Goal: Transaction & Acquisition: Purchase product/service

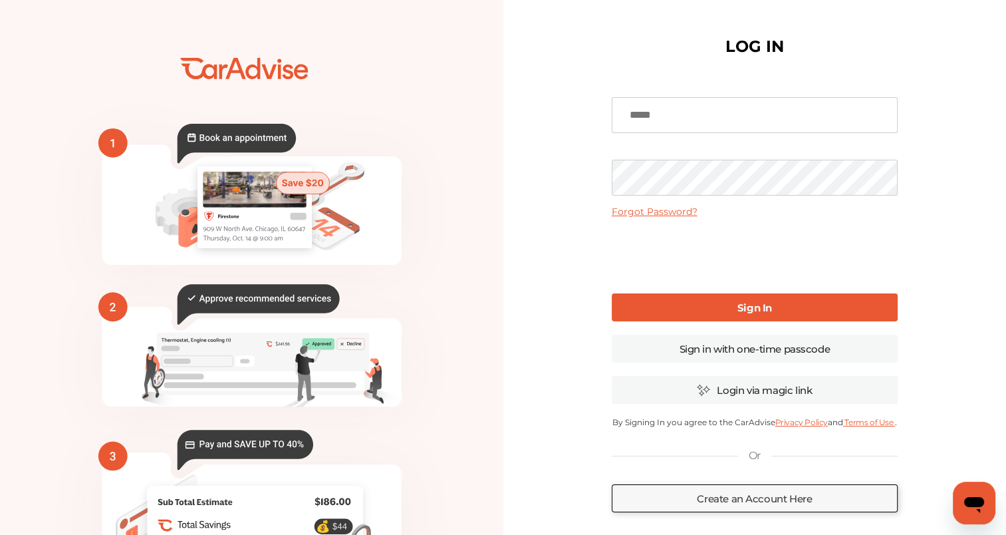
click at [666, 119] on input at bounding box center [755, 115] width 286 height 36
type input "**********"
click at [772, 357] on link "Sign in with one-time passcode" at bounding box center [755, 349] width 286 height 28
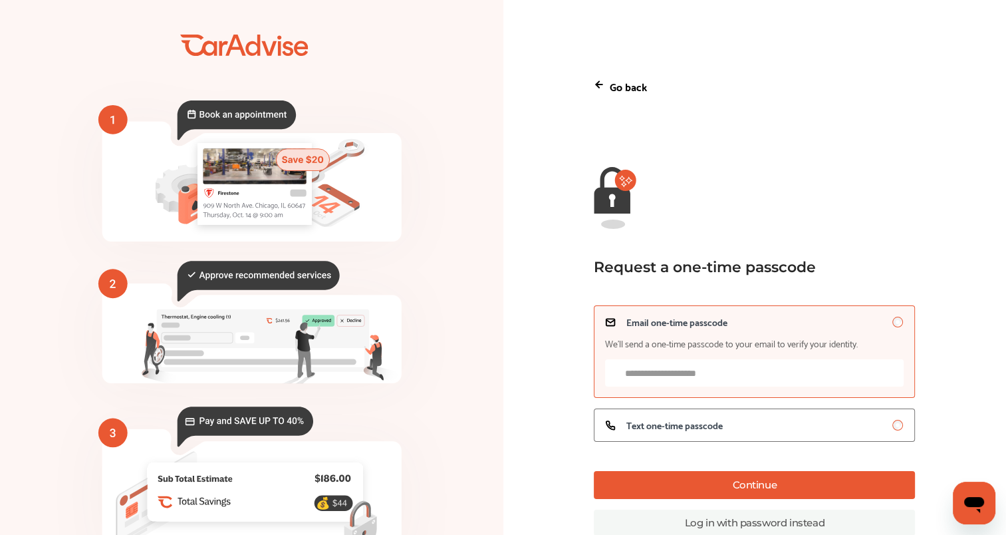
click at [727, 375] on input "Email one-time passcode We’ll send a one-time passcode to your email to verify …" at bounding box center [754, 372] width 299 height 27
type input "**********"
click at [753, 490] on button "Continue" at bounding box center [754, 485] width 321 height 28
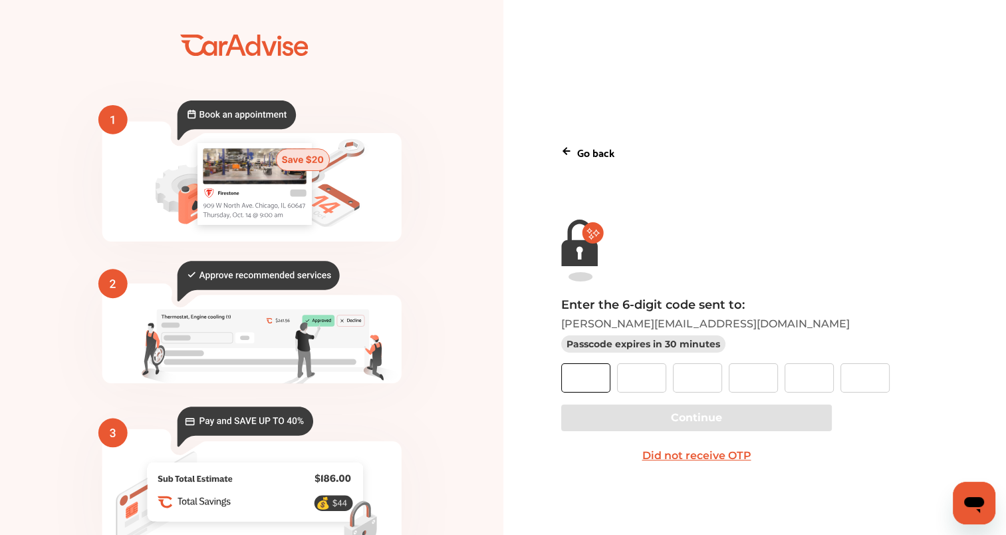
click at [570, 382] on input "text" at bounding box center [585, 377] width 49 height 29
type input "*"
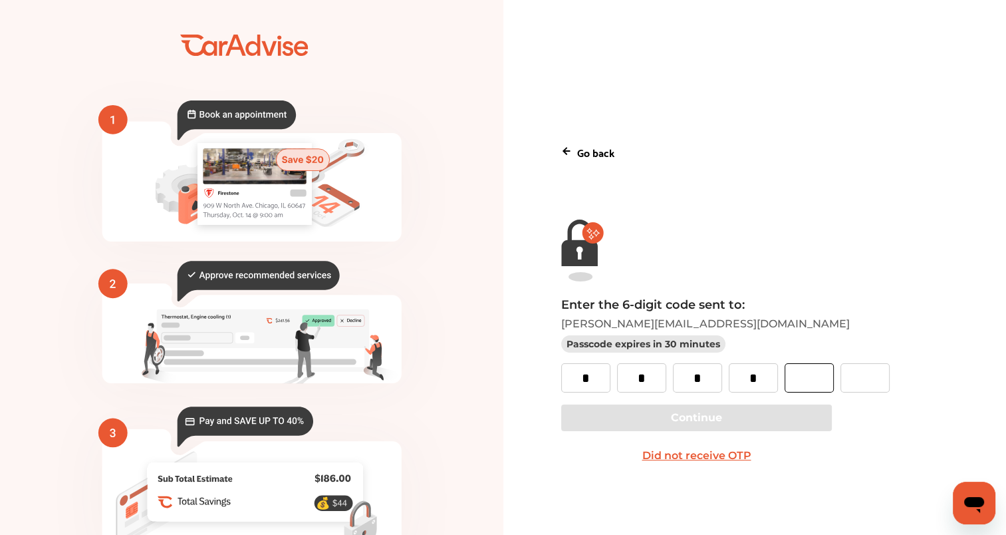
type input "*"
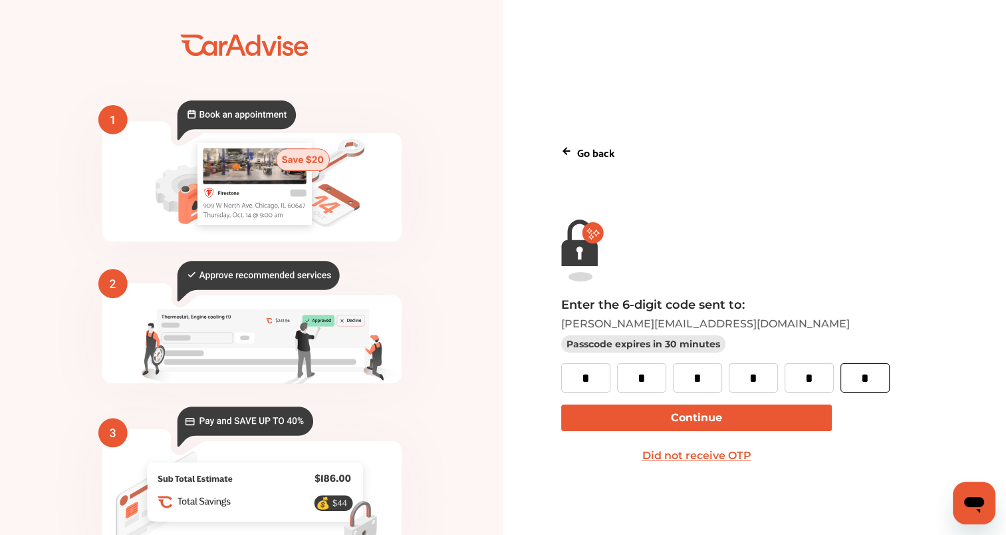
type input "*"
click at [713, 427] on button "Continue" at bounding box center [696, 417] width 271 height 27
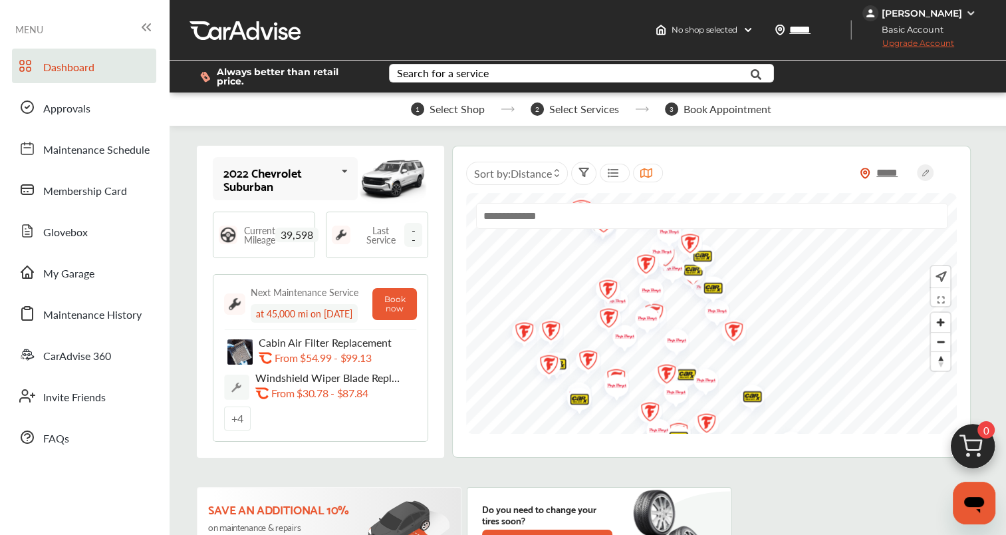
click at [475, 109] on div "1 Select Shop 2 Select Services 3 Book Appointment" at bounding box center [591, 108] width 843 height 33
click at [67, 118] on link "Approvals" at bounding box center [84, 107] width 144 height 35
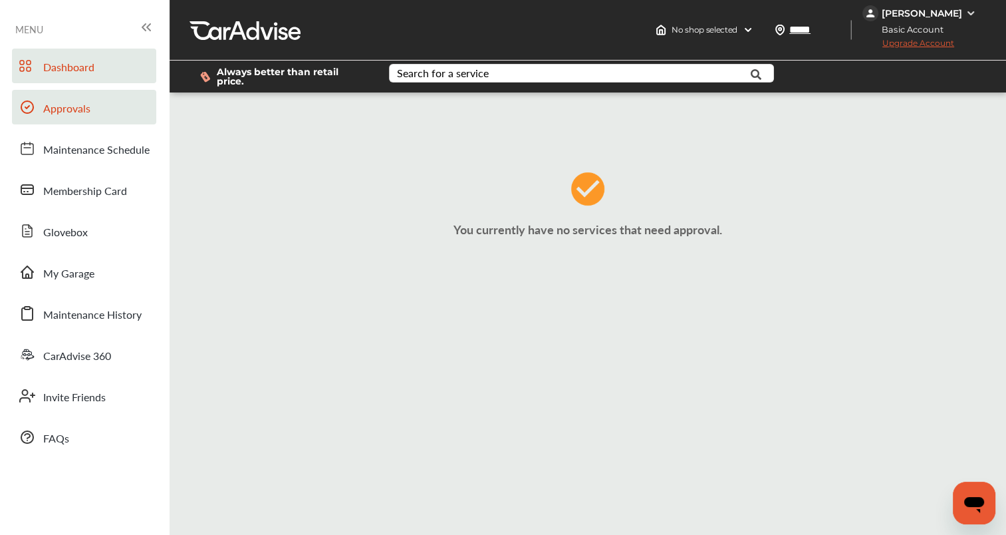
click at [72, 72] on span "Dashboard" at bounding box center [68, 67] width 51 height 17
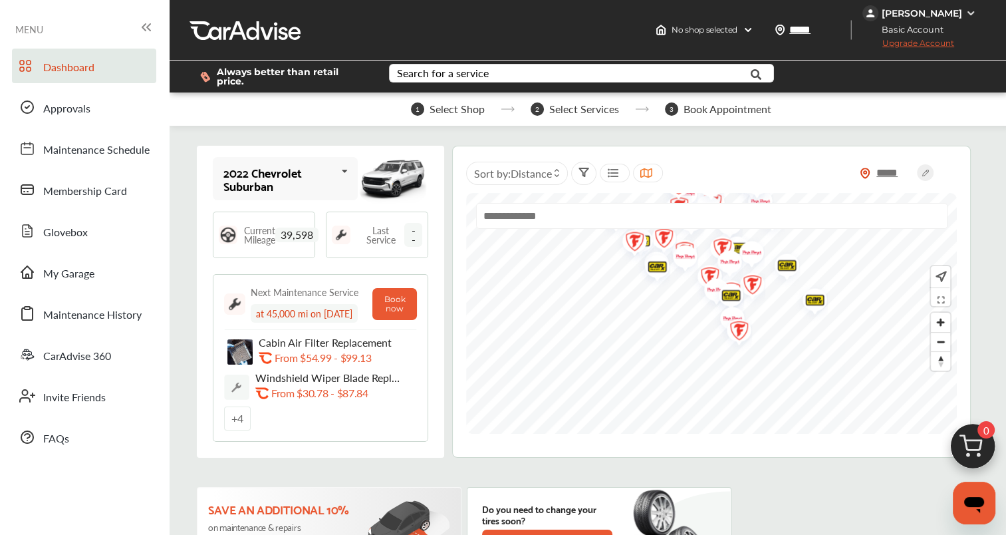
click at [698, 204] on input "text" at bounding box center [712, 216] width 472 height 26
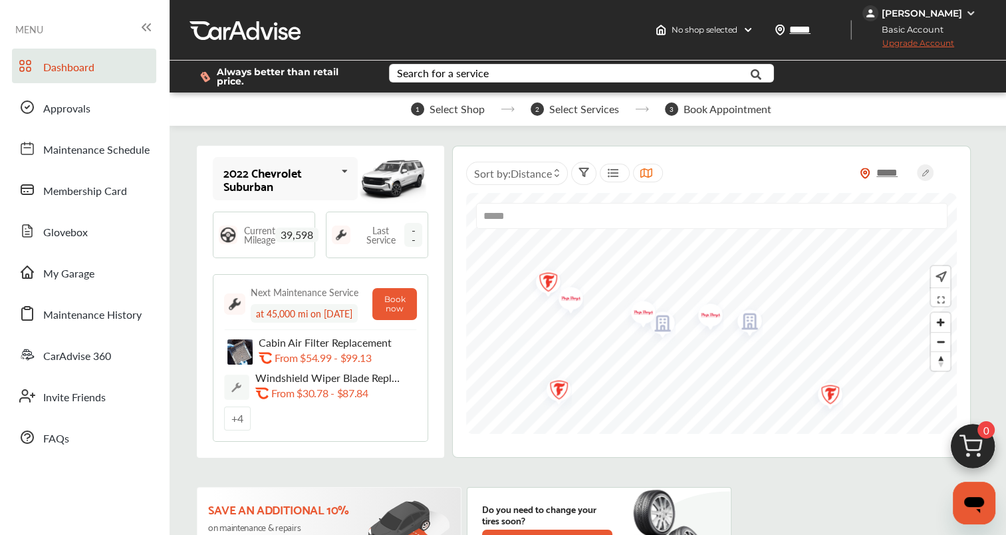
click at [646, 314] on img "Map marker" at bounding box center [638, 315] width 35 height 42
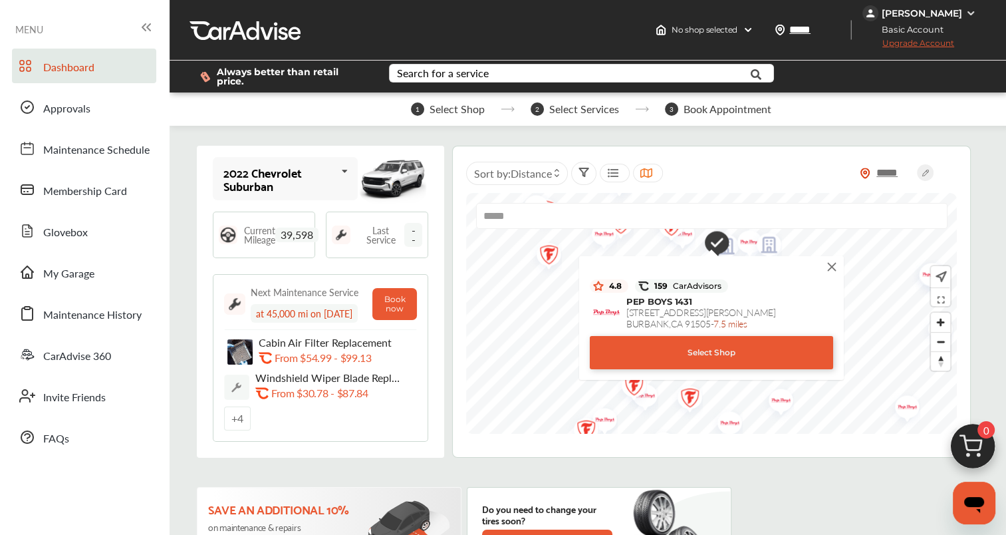
type input "*****"
click at [708, 348] on div "Select Shop" at bounding box center [711, 352] width 243 height 33
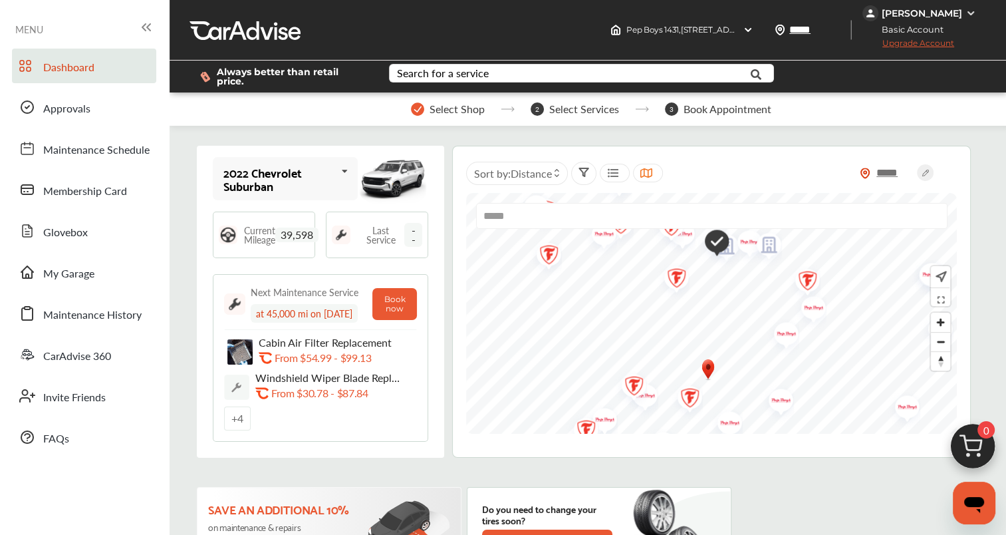
click at [67, 324] on link "Maintenance History" at bounding box center [84, 313] width 144 height 35
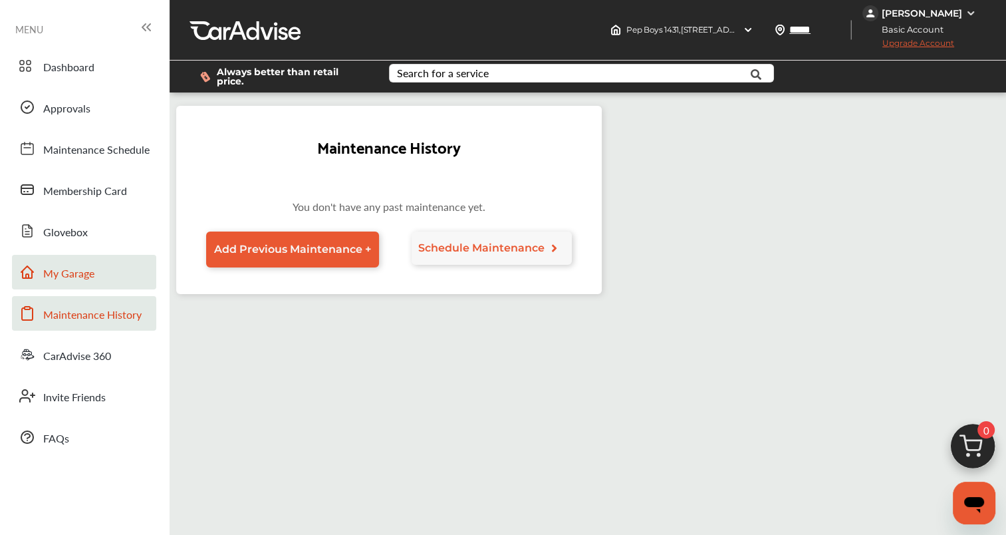
click at [66, 273] on span "My Garage" at bounding box center [68, 273] width 51 height 17
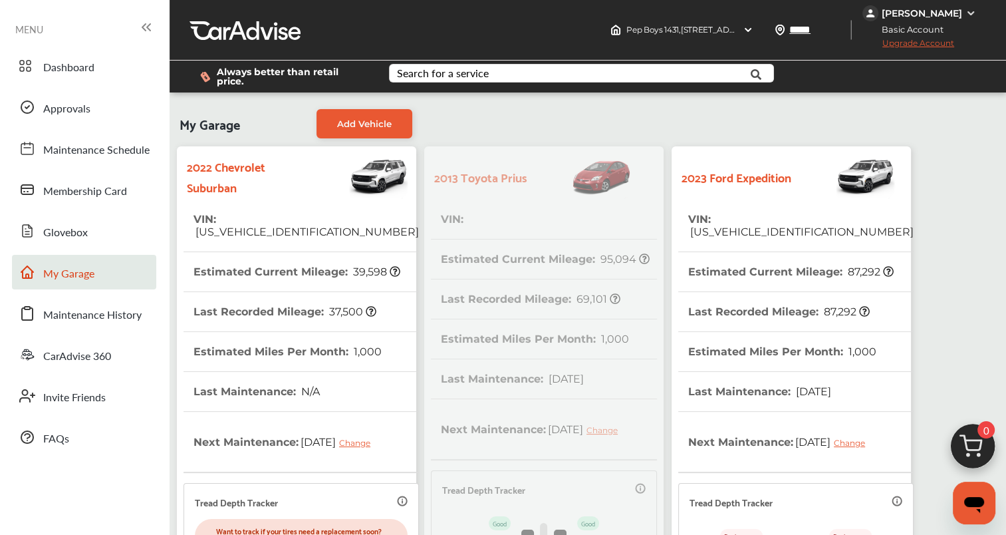
click at [822, 263] on th "Estimated Current Mileage : 87,292" at bounding box center [791, 271] width 206 height 39
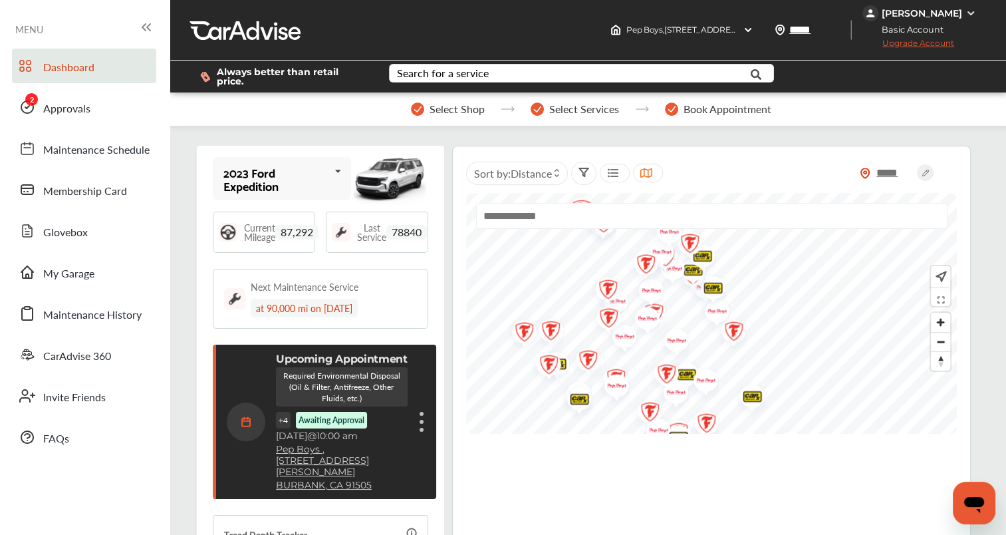
click at [420, 420] on figure at bounding box center [422, 422] width 4 height 4
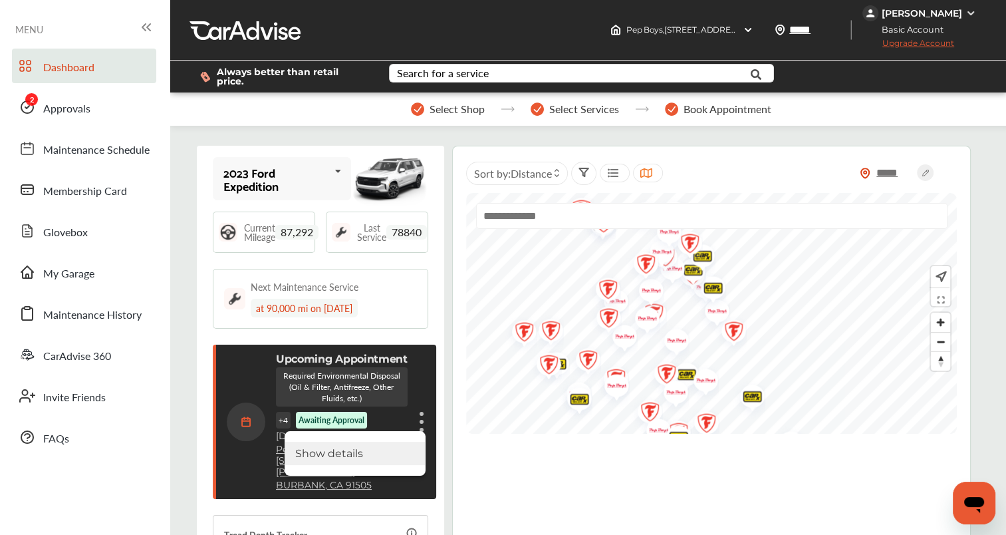
click at [363, 448] on li "Show details" at bounding box center [355, 453] width 141 height 23
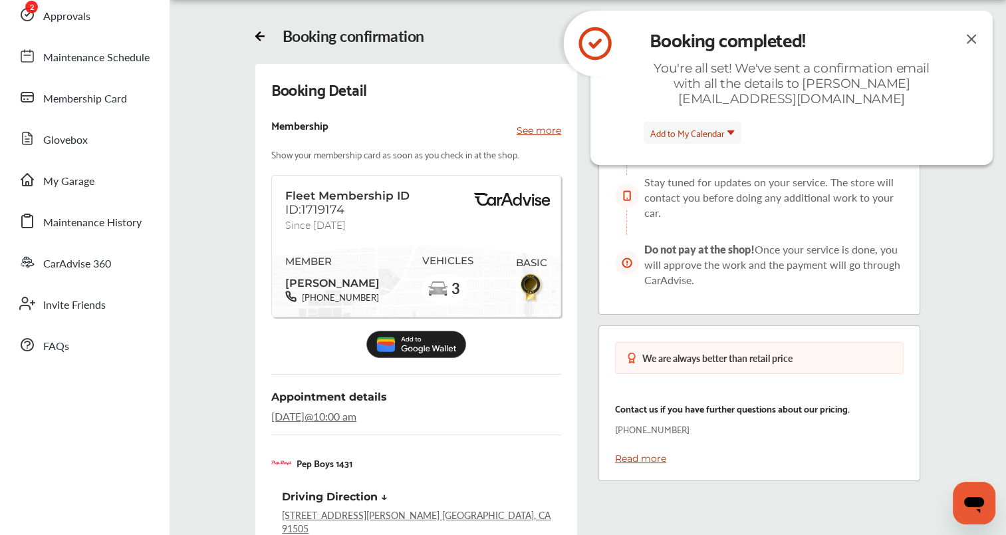
scroll to position [92, 0]
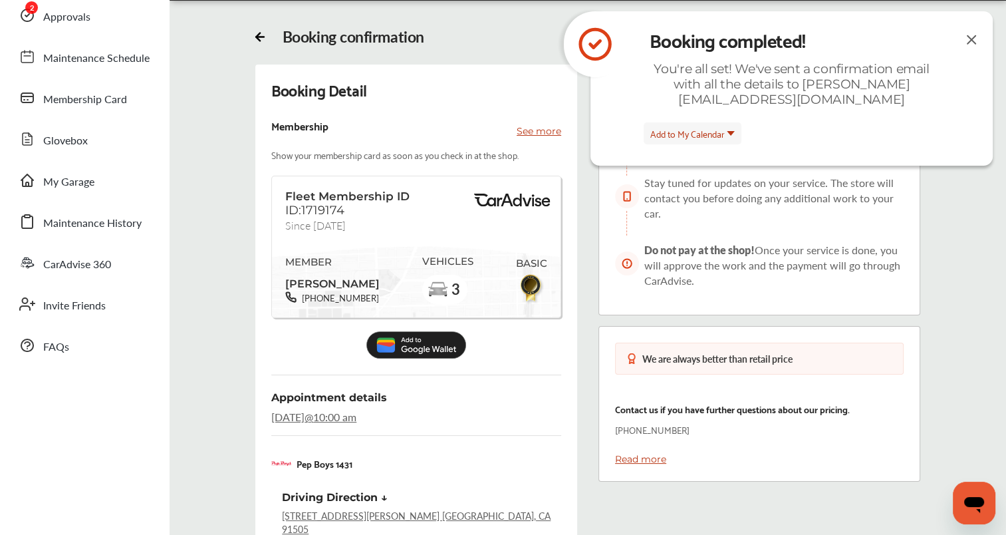
click at [971, 34] on img at bounding box center [972, 39] width 16 height 17
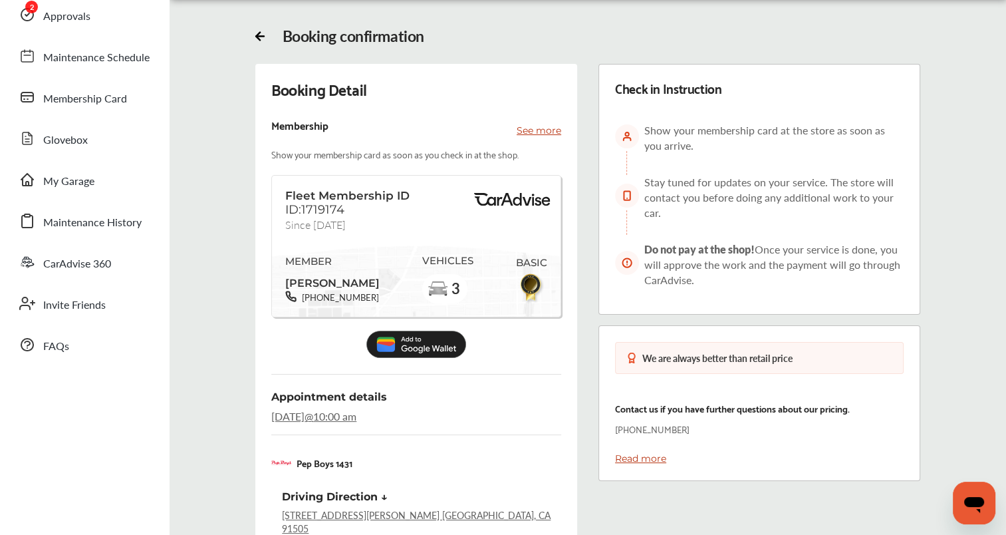
scroll to position [0, 0]
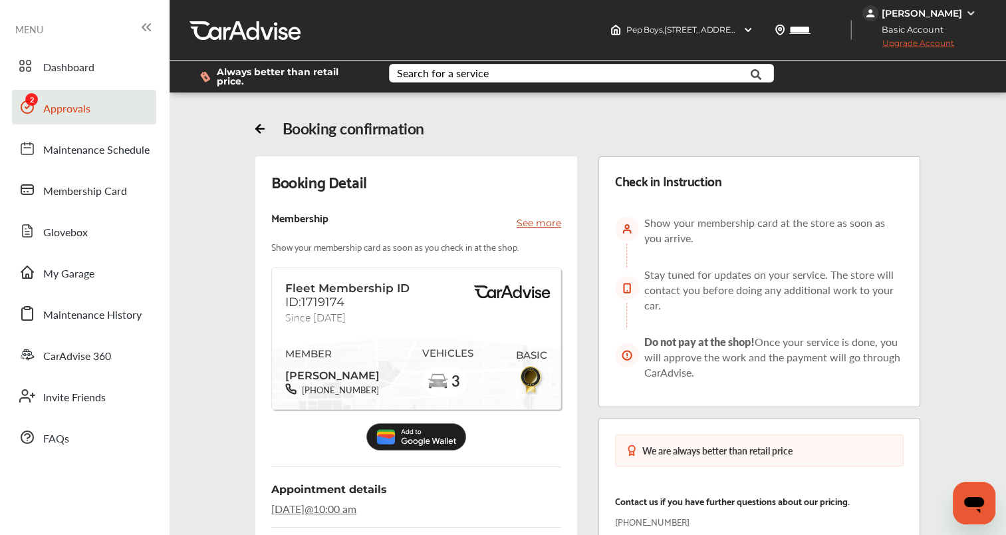
click at [63, 110] on span "Approvals" at bounding box center [66, 108] width 47 height 17
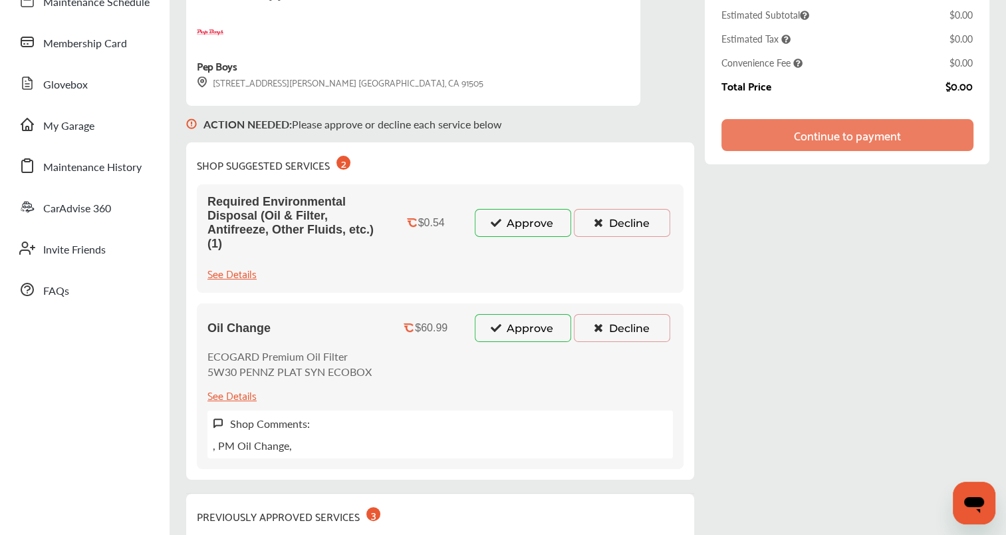
scroll to position [201, 0]
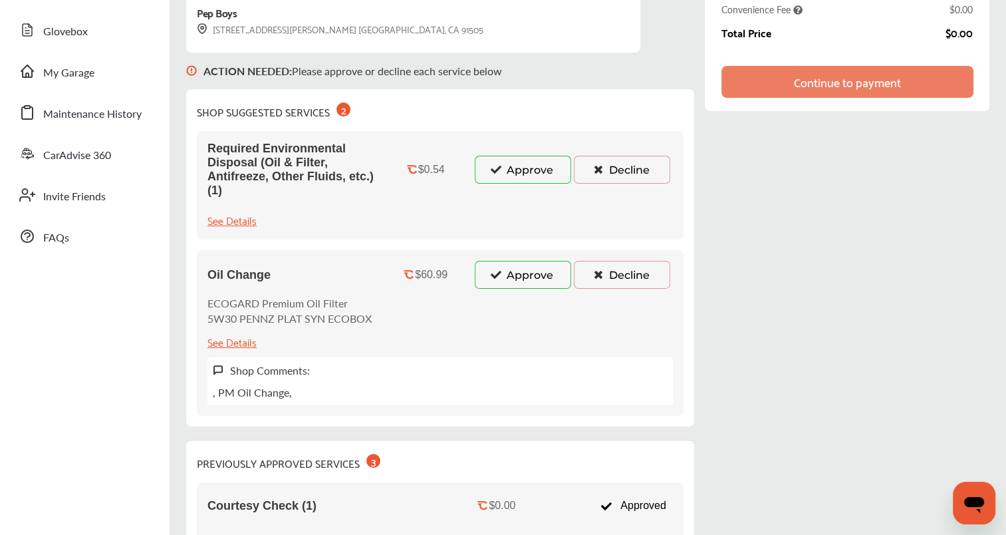
click at [521, 275] on button "Approve" at bounding box center [523, 275] width 96 height 28
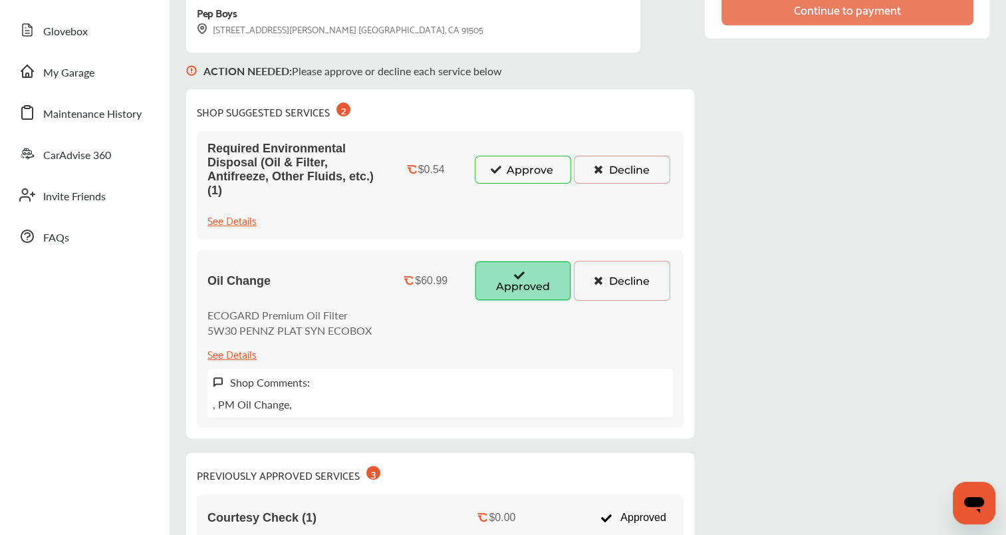
click at [535, 173] on button "Approve" at bounding box center [523, 170] width 96 height 28
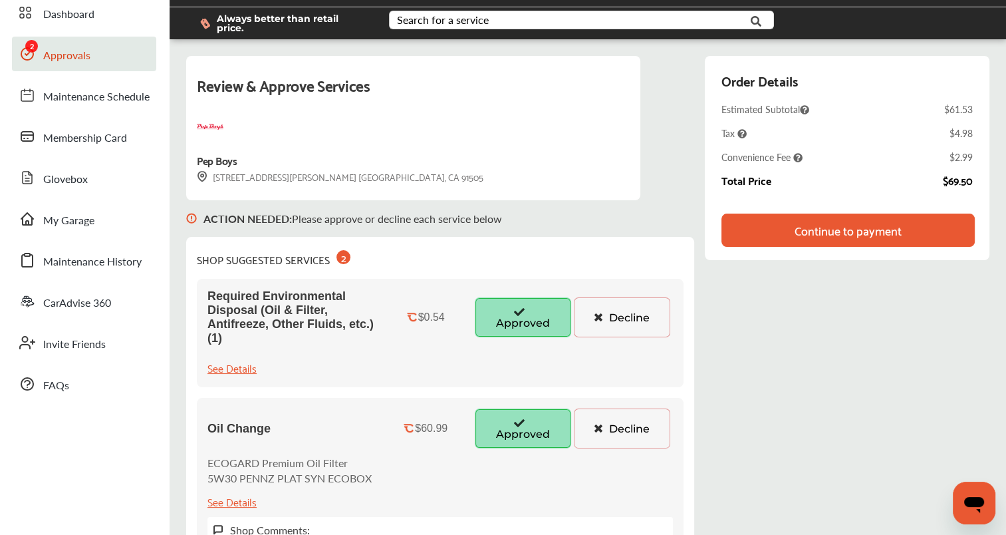
scroll to position [45, 0]
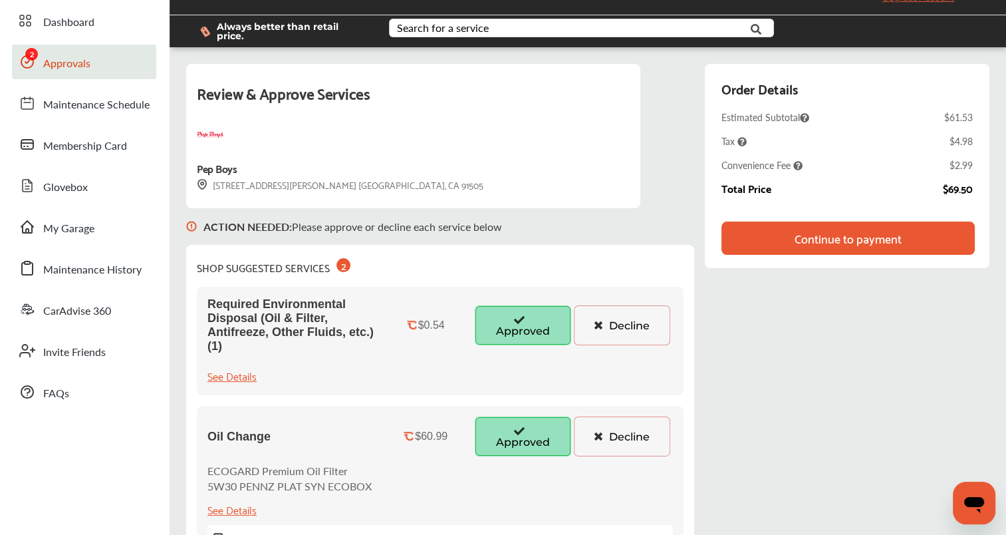
click at [809, 245] on div "Continue to payment" at bounding box center [848, 237] width 253 height 33
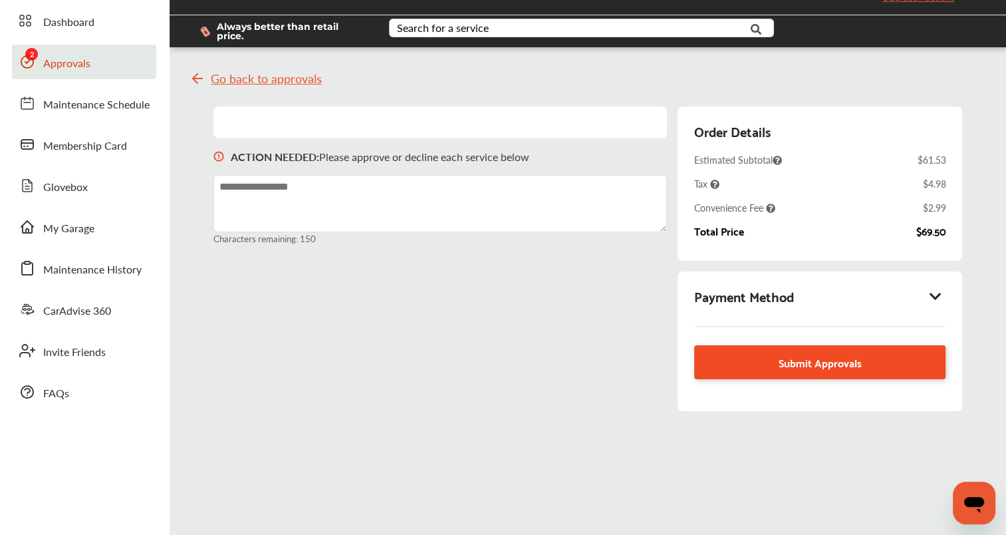
click at [788, 358] on span "Submit Approvals" at bounding box center [820, 362] width 83 height 18
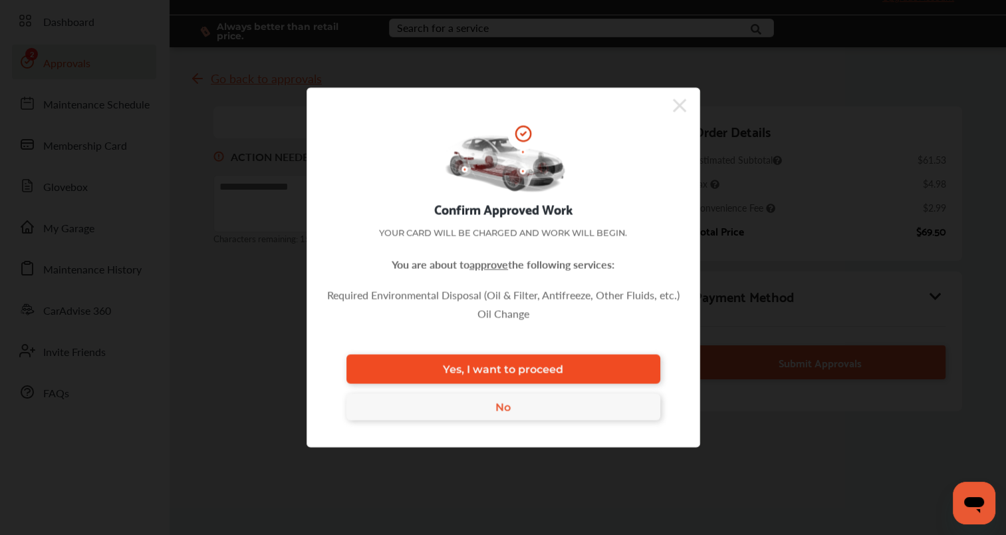
click at [545, 367] on span "Yes, I want to proceed" at bounding box center [503, 368] width 120 height 13
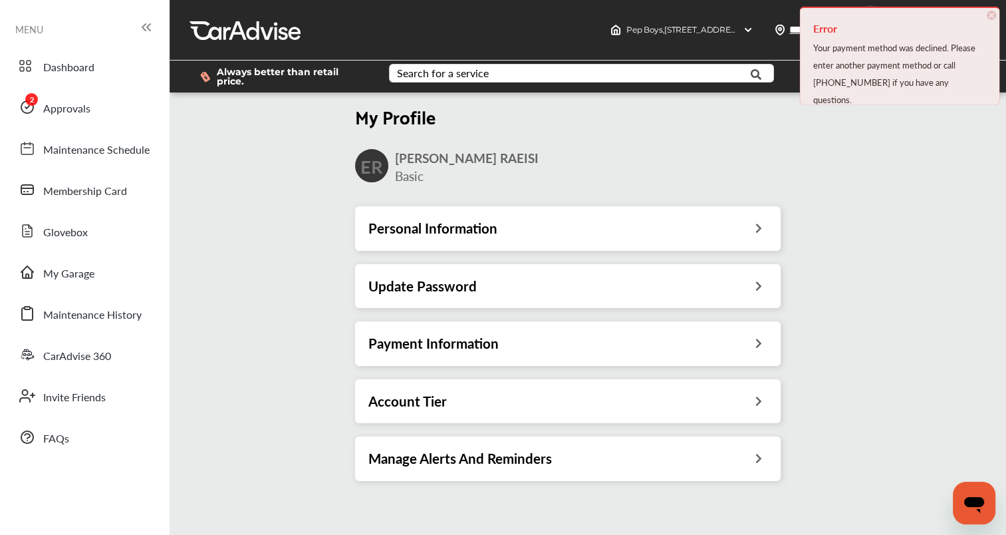
click at [609, 338] on div "Payment Information" at bounding box center [567, 343] width 399 height 17
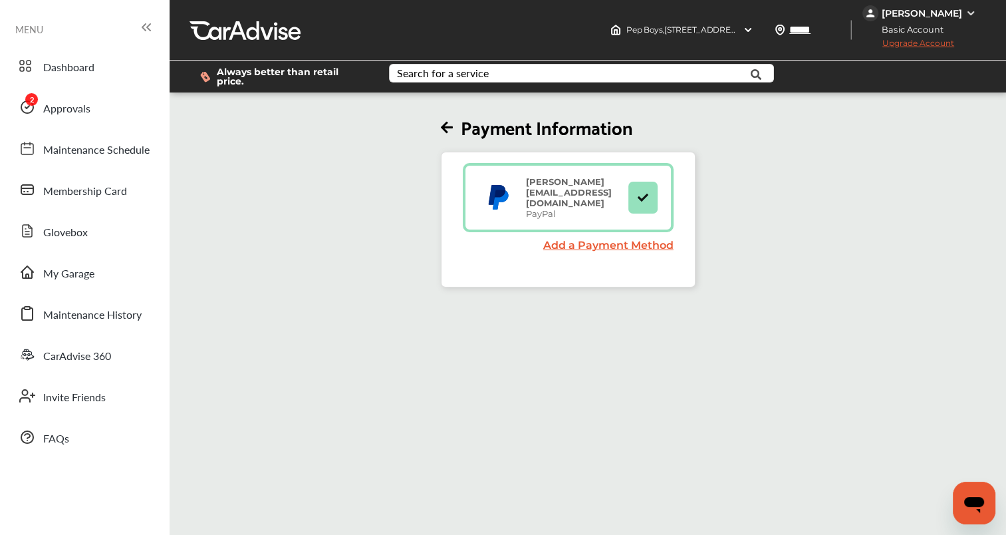
click at [633, 239] on link "Add a Payment Method" at bounding box center [608, 245] width 130 height 13
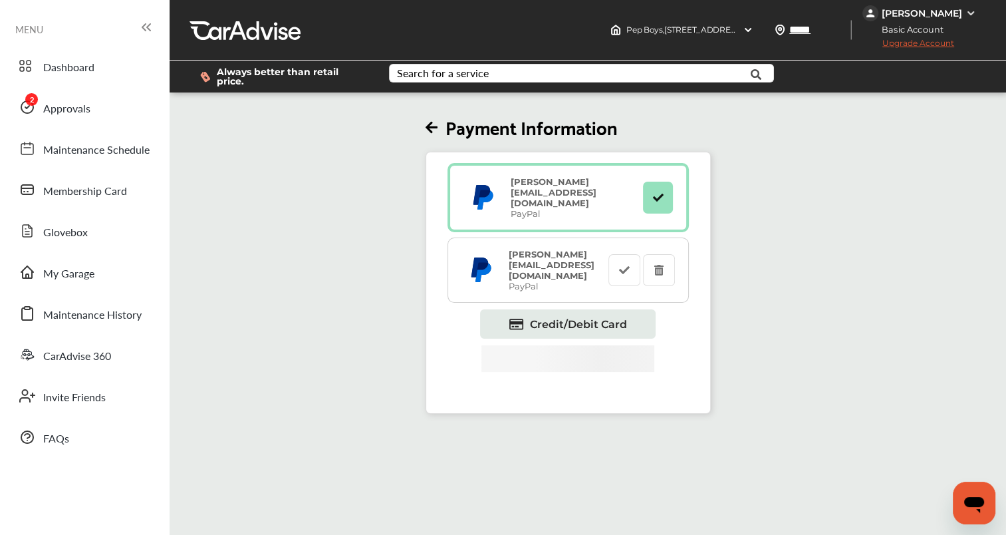
click at [590, 186] on div "[PERSON_NAME][EMAIL_ADDRESS][DOMAIN_NAME] PayPal" at bounding box center [557, 197] width 106 height 43
click at [575, 186] on div "[PERSON_NAME][EMAIL_ADDRESS][DOMAIN_NAME] PayPal" at bounding box center [557, 197] width 106 height 43
click at [64, 112] on span "Approvals" at bounding box center [66, 108] width 47 height 17
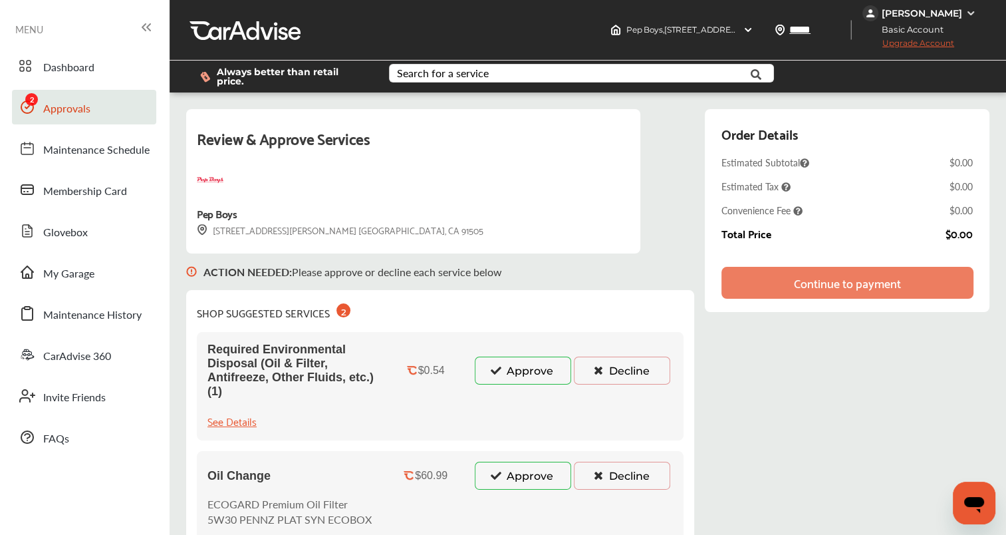
click at [540, 364] on button "Approve" at bounding box center [523, 371] width 96 height 28
click at [524, 471] on button "Approve" at bounding box center [523, 476] width 96 height 28
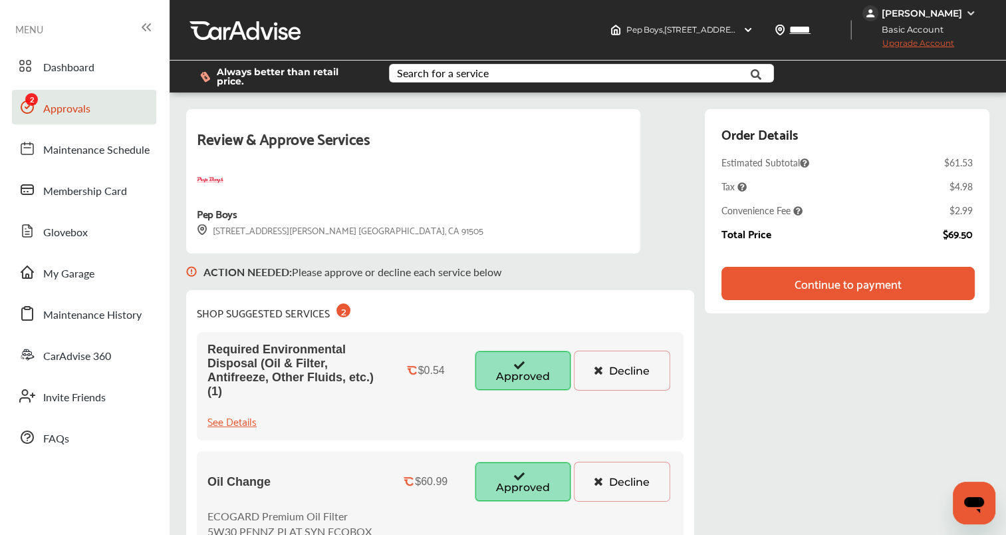
click at [821, 281] on div "Continue to payment" at bounding box center [848, 283] width 107 height 13
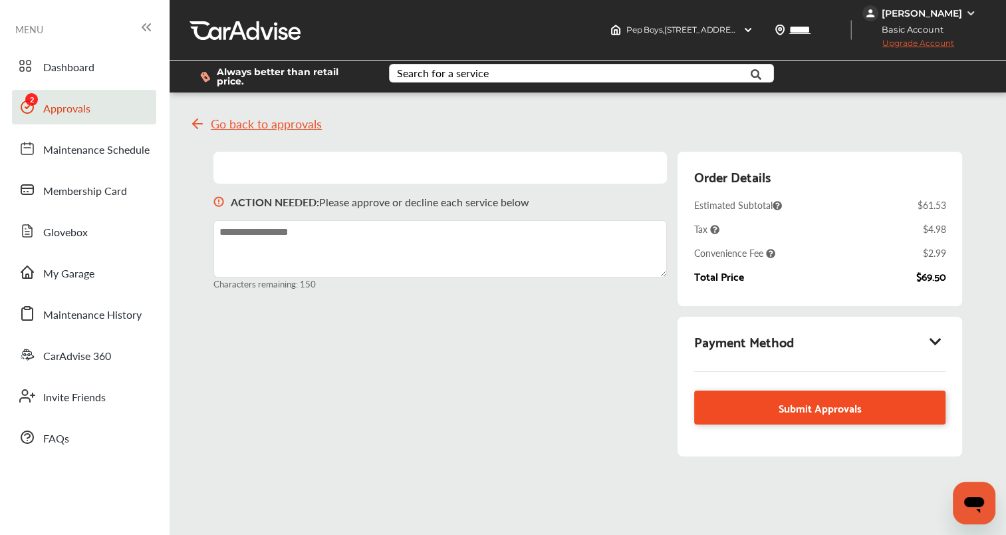
click at [793, 407] on span "Submit Approvals" at bounding box center [820, 407] width 83 height 18
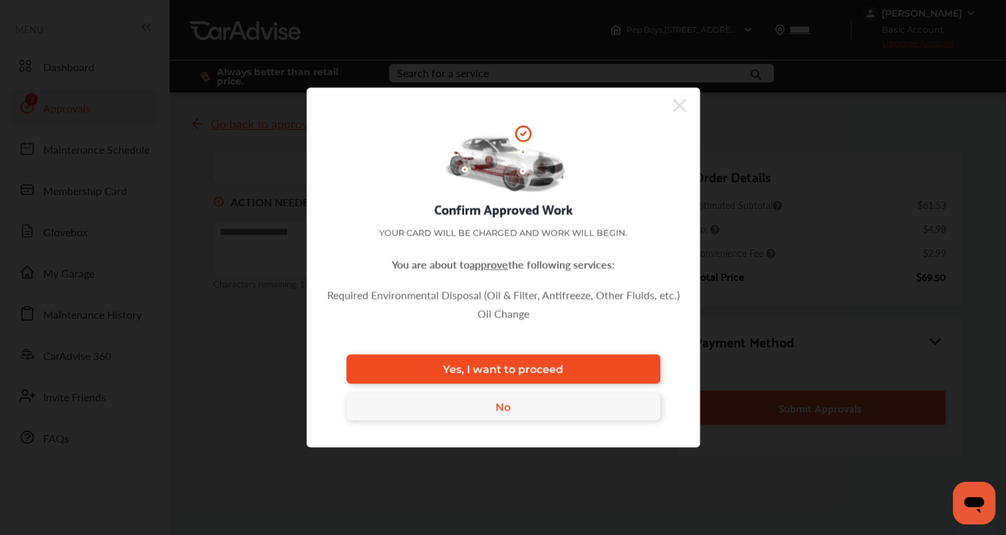
click at [516, 371] on span "Yes, I want to proceed" at bounding box center [503, 368] width 120 height 13
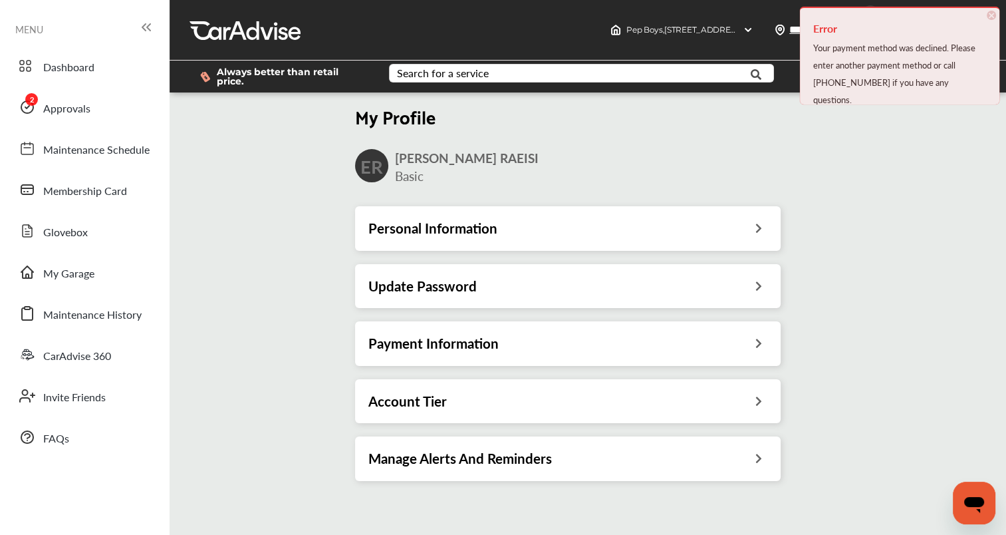
click at [626, 339] on div "Payment Information" at bounding box center [567, 343] width 399 height 17
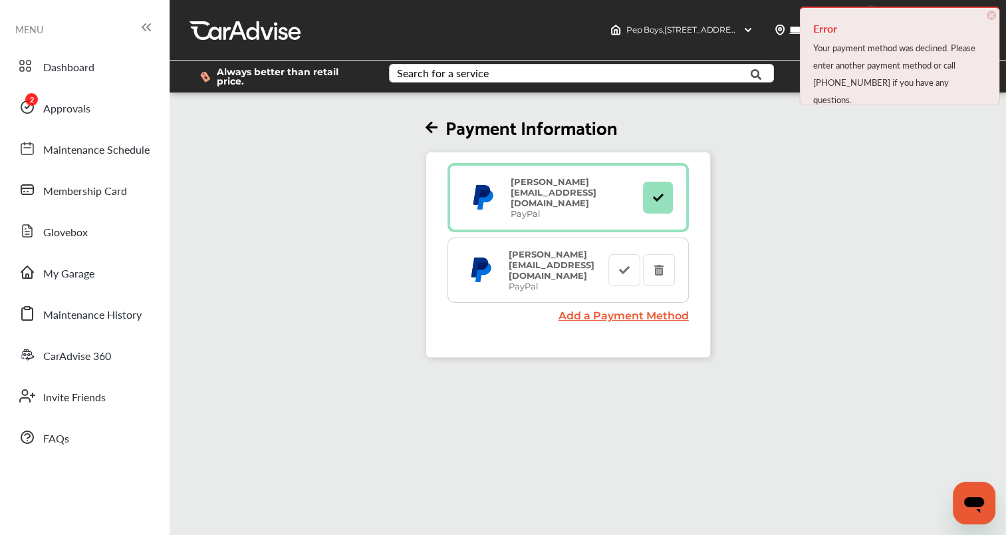
click at [631, 309] on link "Add a Payment Method" at bounding box center [624, 315] width 130 height 13
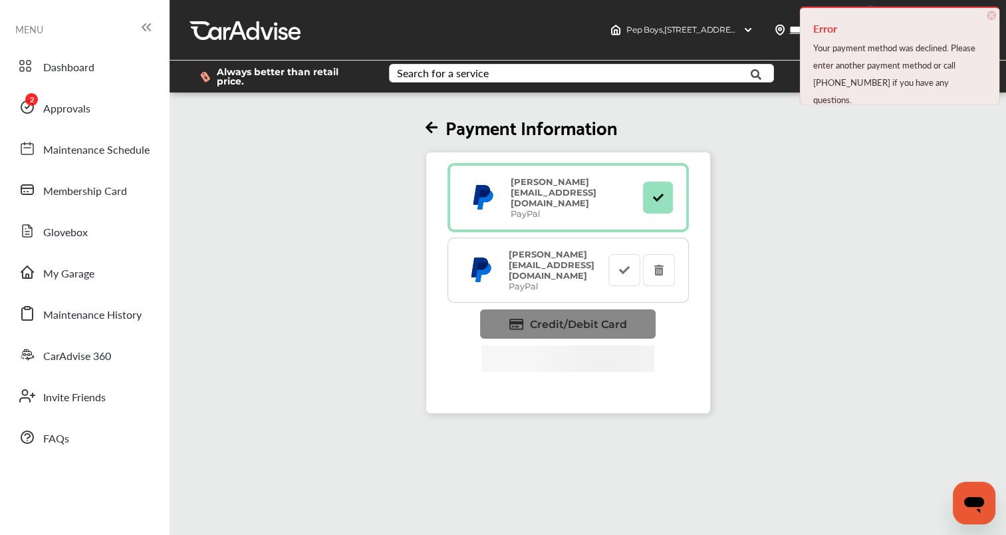
click at [609, 318] on span "Credit/Debit Card" at bounding box center [578, 324] width 97 height 13
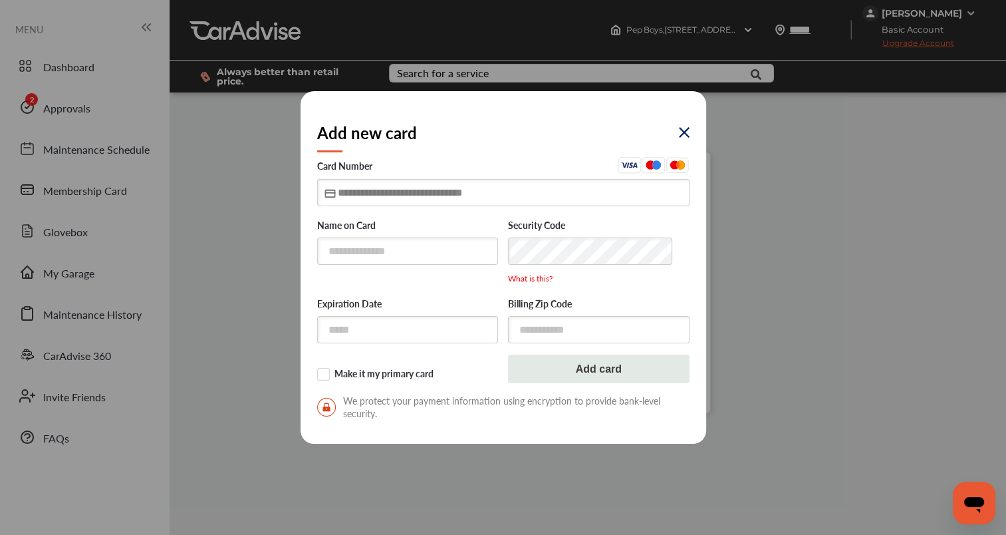
click at [345, 196] on input "text" at bounding box center [503, 192] width 372 height 27
type input "**********"
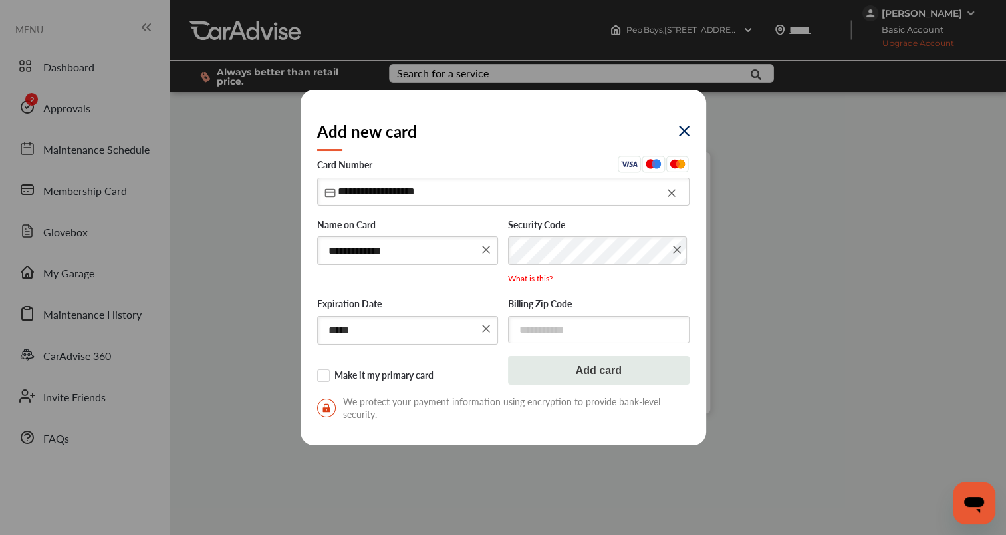
type input "*****"
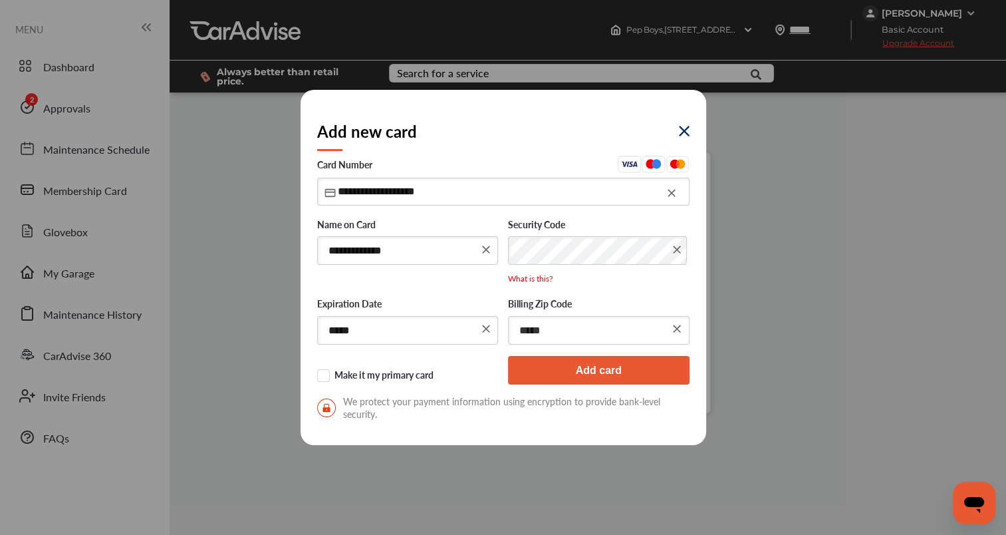
type input "*****"
click at [327, 375] on label "Make it my primary card" at bounding box center [408, 375] width 182 height 13
click at [573, 376] on button "Add card" at bounding box center [599, 370] width 182 height 29
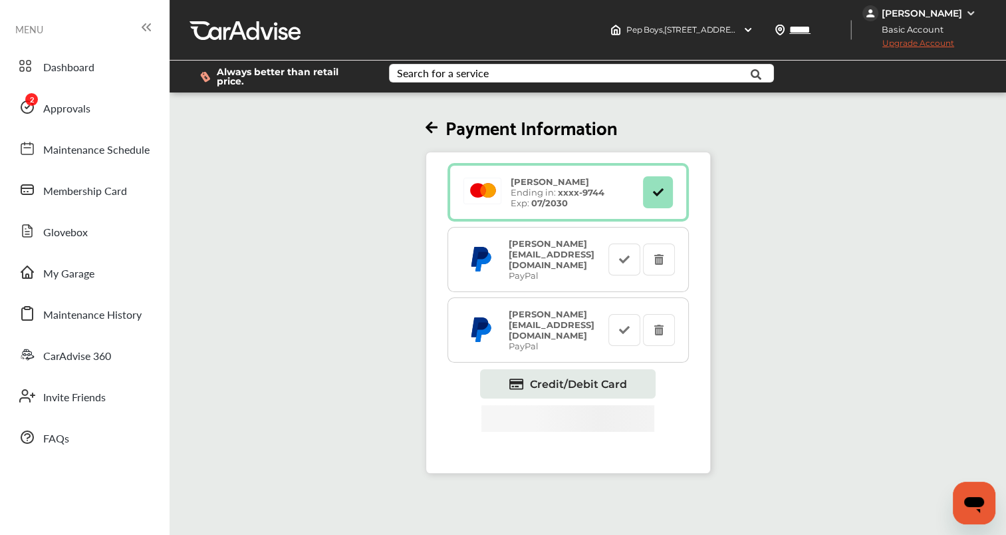
click at [434, 128] on icon at bounding box center [432, 128] width 12 height 14
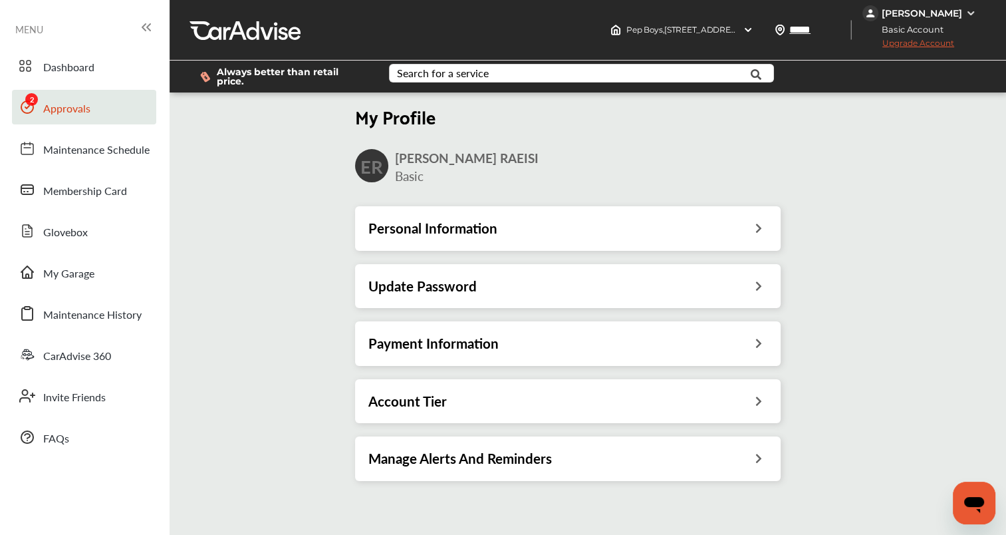
click at [74, 114] on span "Approvals" at bounding box center [66, 108] width 47 height 17
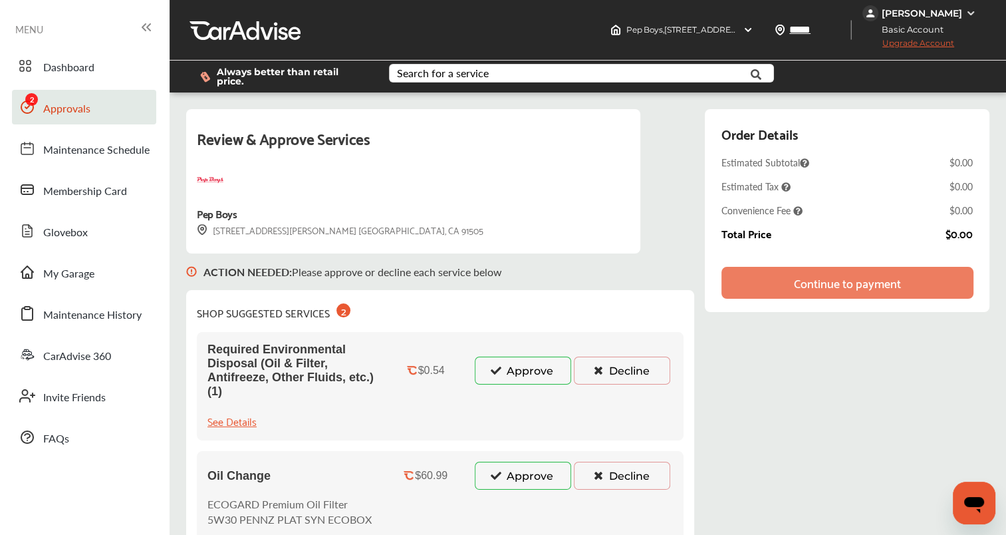
click at [500, 366] on button "Approve" at bounding box center [523, 371] width 96 height 28
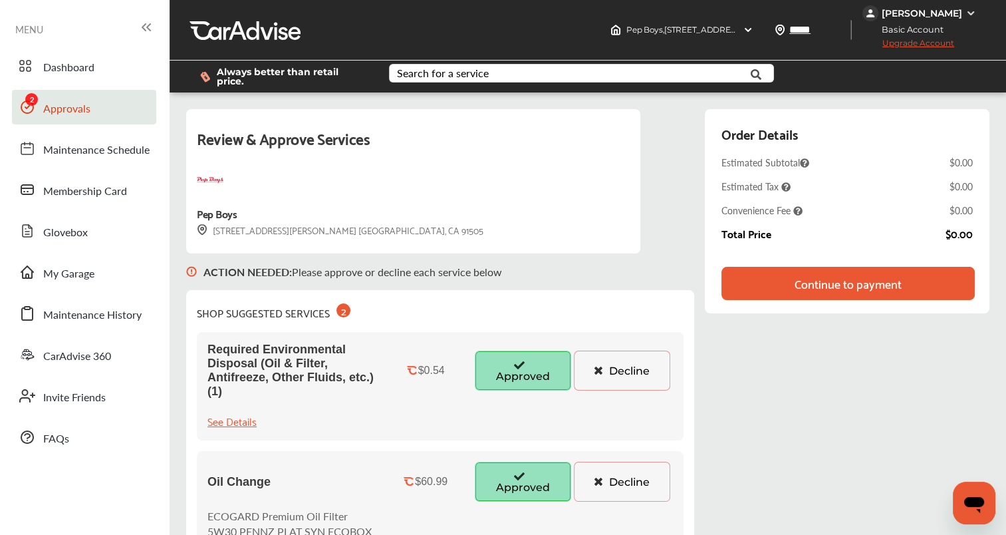
click at [518, 476] on button "Approved" at bounding box center [523, 482] width 96 height 40
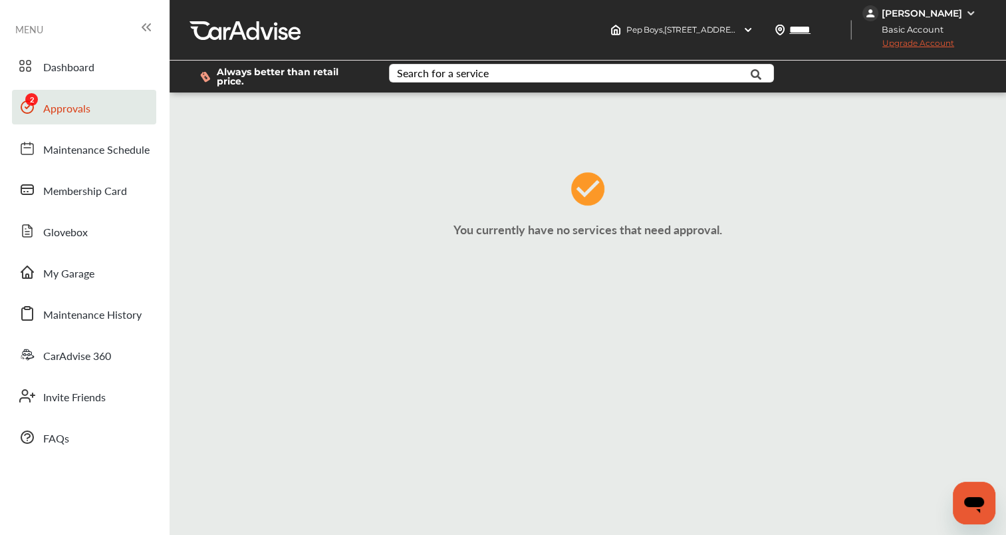
click at [69, 112] on span "Approvals" at bounding box center [66, 108] width 47 height 17
click at [72, 117] on span "Approvals" at bounding box center [66, 108] width 47 height 17
click at [77, 116] on span "Approvals" at bounding box center [66, 108] width 47 height 17
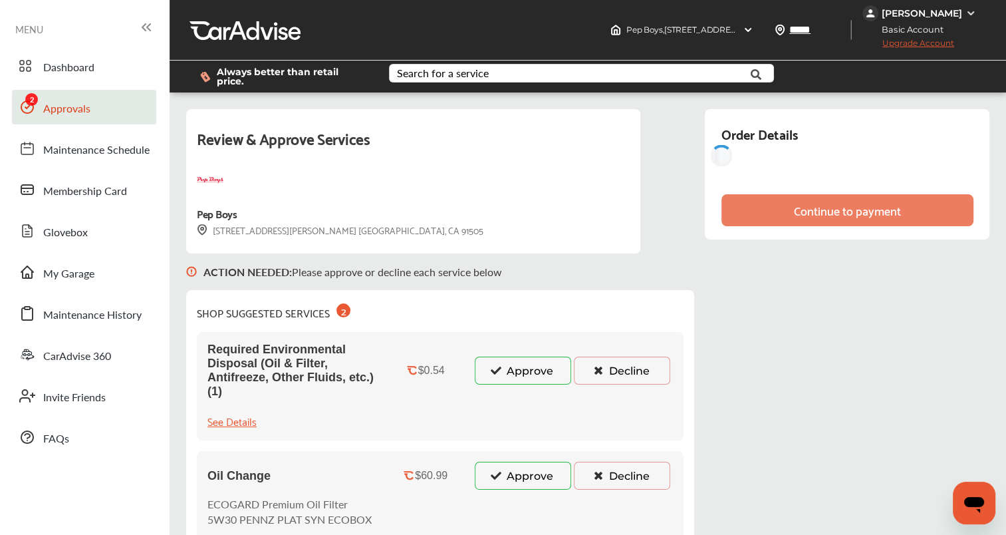
click at [80, 116] on span "Approvals" at bounding box center [66, 108] width 47 height 17
click at [82, 116] on span "Approvals" at bounding box center [66, 108] width 47 height 17
click at [79, 114] on span "Approvals" at bounding box center [66, 108] width 47 height 17
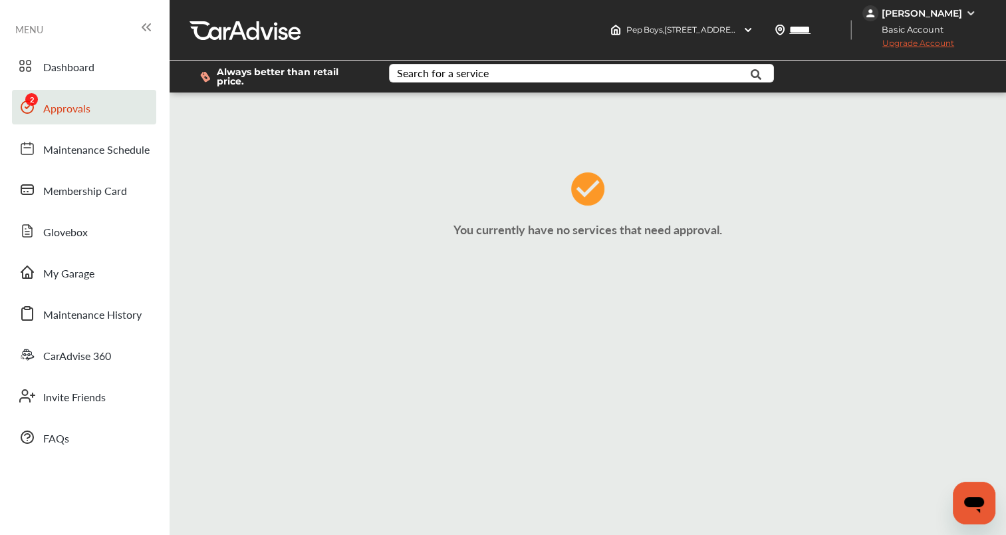
click at [67, 108] on span "Approvals" at bounding box center [66, 108] width 47 height 17
click at [69, 112] on span "Approvals" at bounding box center [66, 108] width 47 height 17
click at [75, 119] on link "Approvals" at bounding box center [84, 107] width 144 height 35
click at [85, 120] on link "Approvals" at bounding box center [84, 107] width 144 height 35
click at [78, 77] on link "Dashboard" at bounding box center [84, 66] width 144 height 35
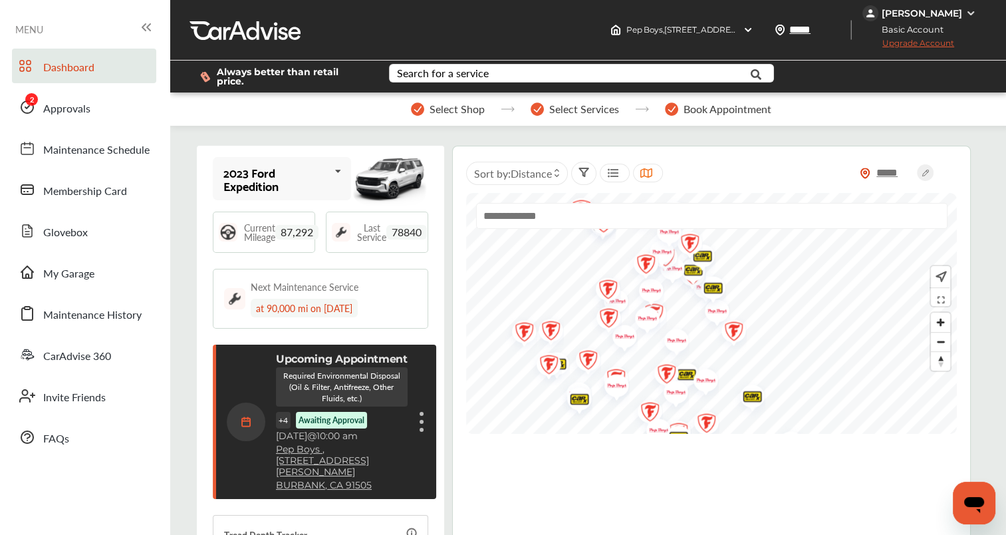
click at [420, 420] on figure at bounding box center [422, 422] width 4 height 4
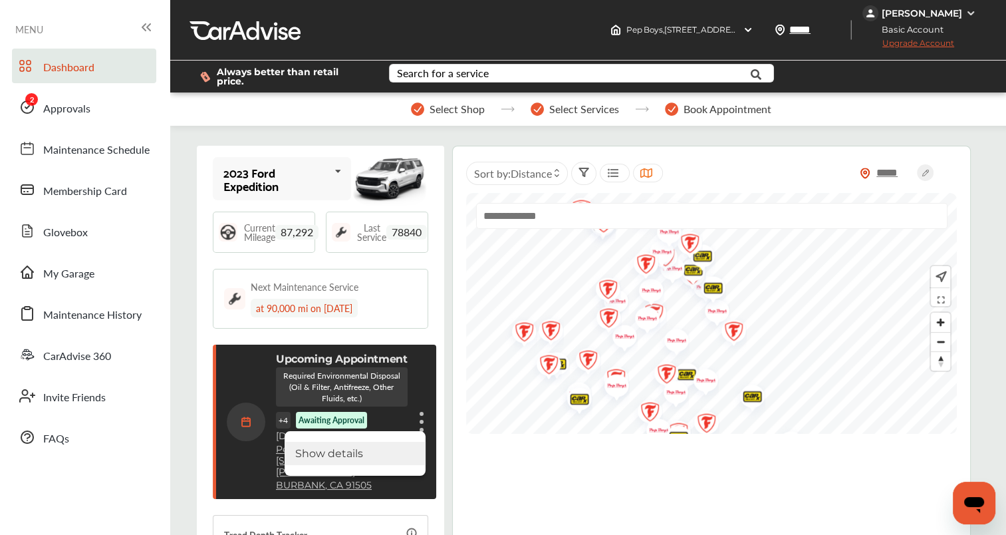
click at [332, 449] on li "Show details" at bounding box center [355, 453] width 141 height 23
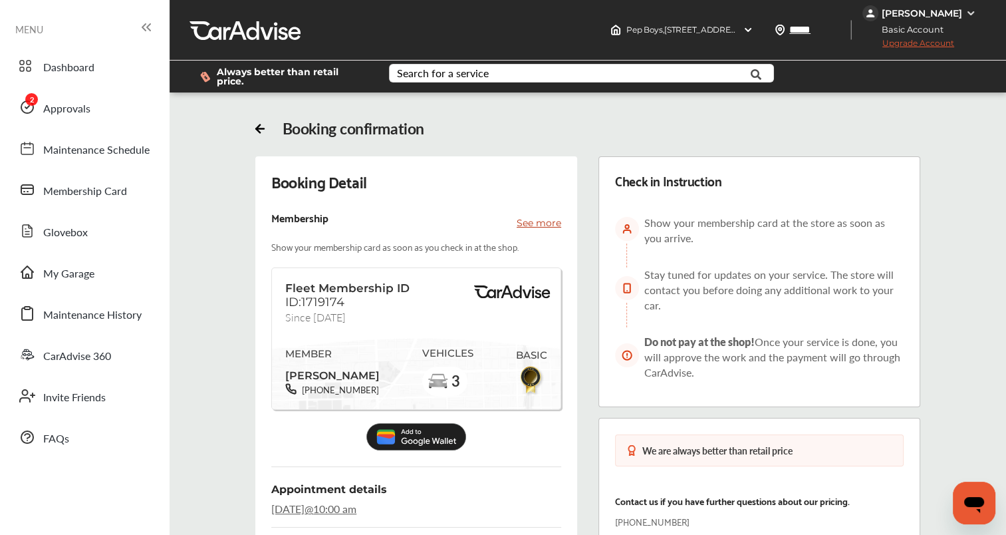
click at [63, 112] on span "Approvals" at bounding box center [66, 108] width 47 height 17
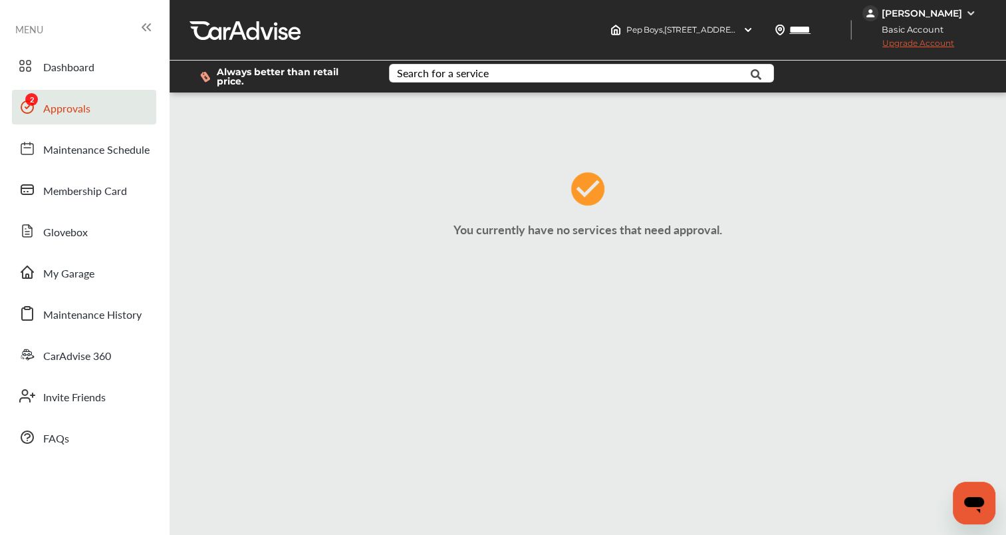
click at [49, 112] on span "Approvals" at bounding box center [66, 108] width 47 height 17
click at [72, 112] on span "Approvals" at bounding box center [66, 108] width 47 height 17
click at [77, 117] on span "Approvals" at bounding box center [66, 108] width 47 height 17
click at [72, 120] on link "Approvals" at bounding box center [84, 107] width 144 height 35
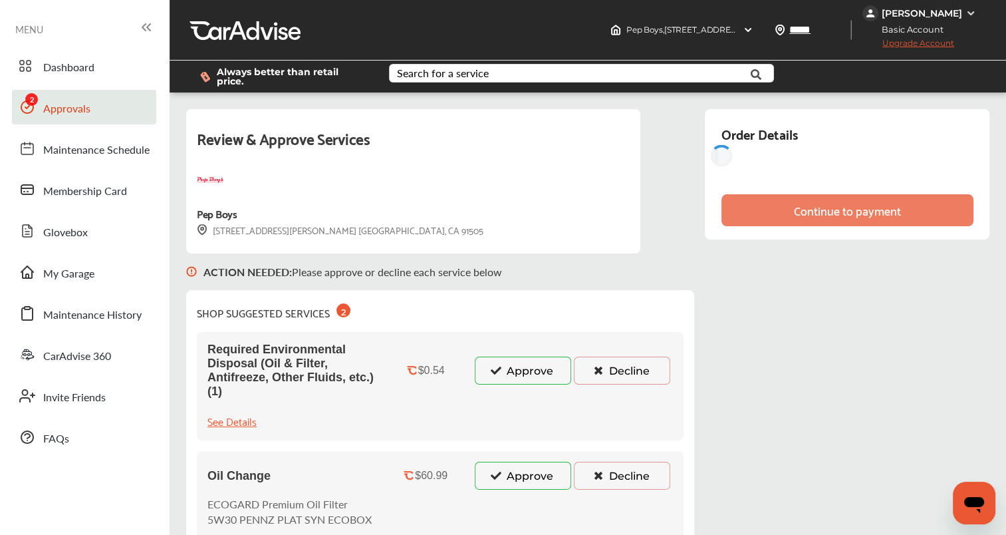
click at [72, 119] on link "Approvals" at bounding box center [84, 107] width 144 height 35
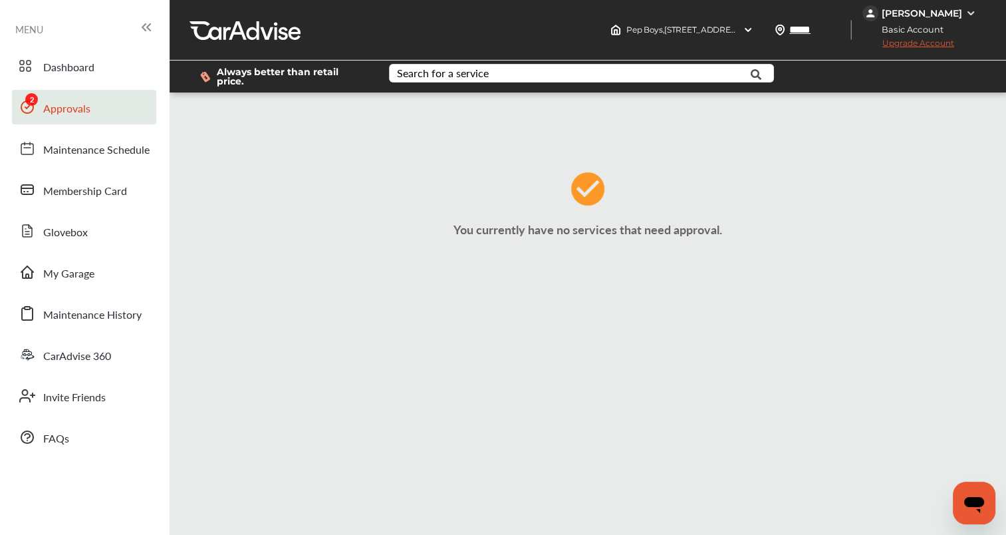
click at [67, 118] on link "Approvals" at bounding box center [84, 107] width 144 height 35
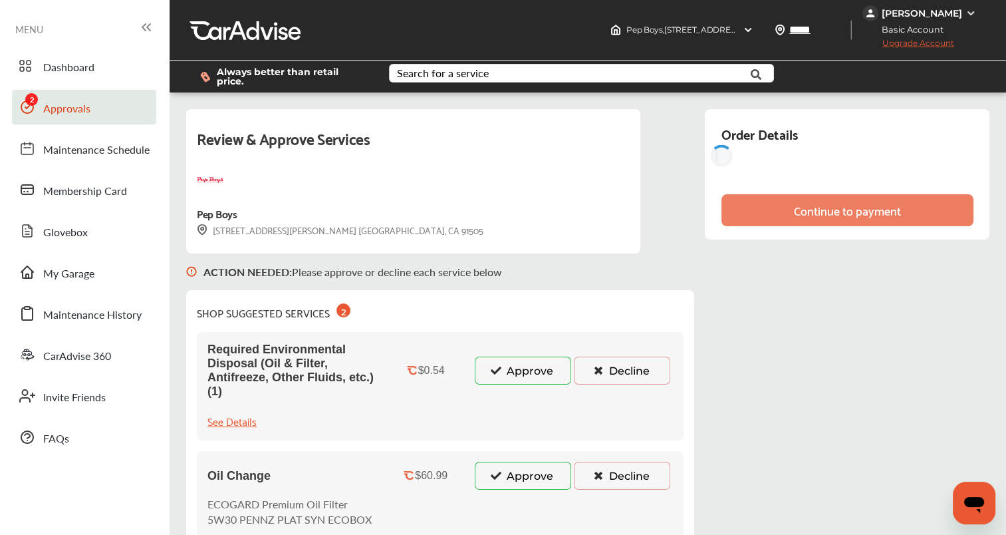
click at [71, 118] on link "Approvals" at bounding box center [84, 107] width 144 height 35
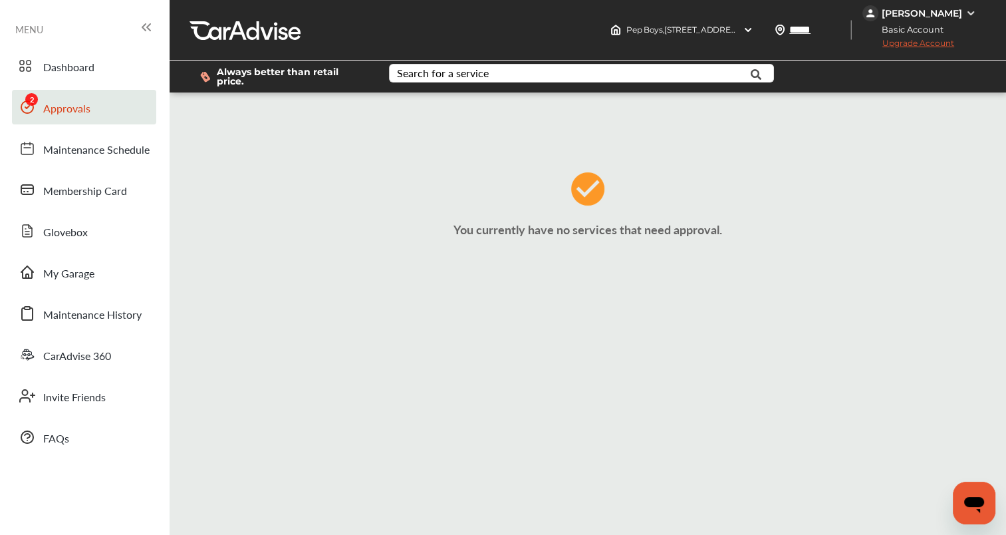
click at [76, 124] on link "Approvals" at bounding box center [84, 107] width 144 height 35
click at [76, 162] on link "Maintenance Schedule" at bounding box center [84, 148] width 144 height 35
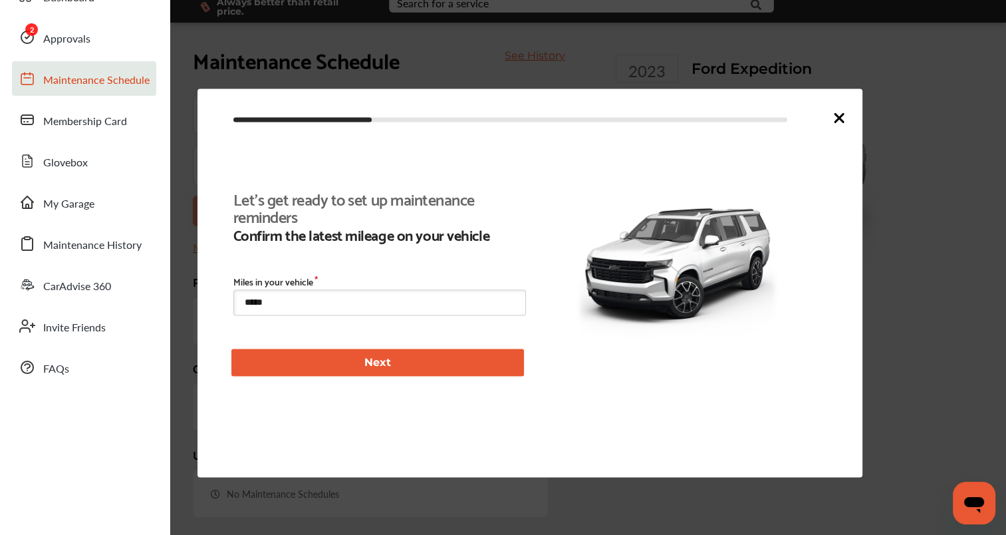
scroll to position [178, 0]
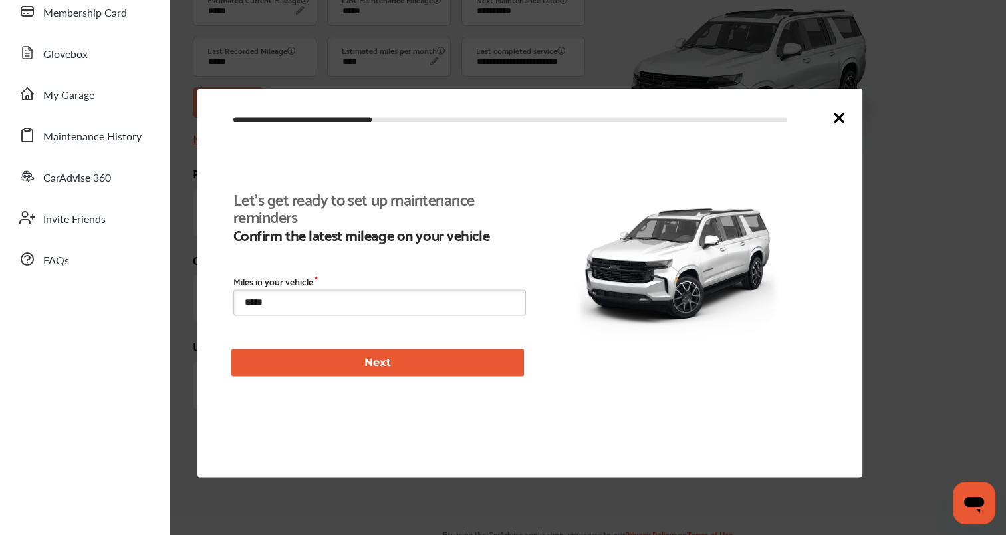
click at [73, 128] on span "Maintenance History" at bounding box center [92, 136] width 98 height 17
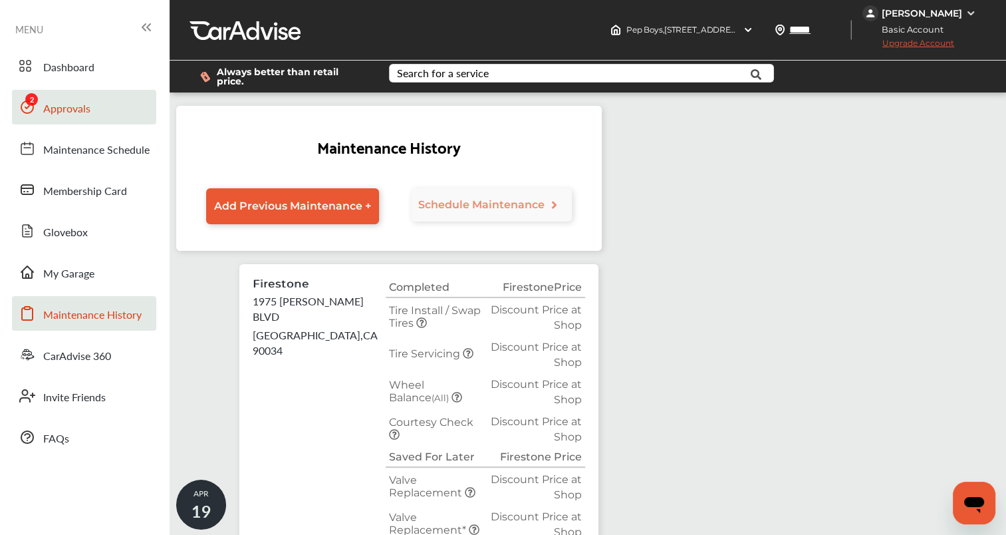
click at [72, 114] on span "Approvals" at bounding box center [66, 108] width 47 height 17
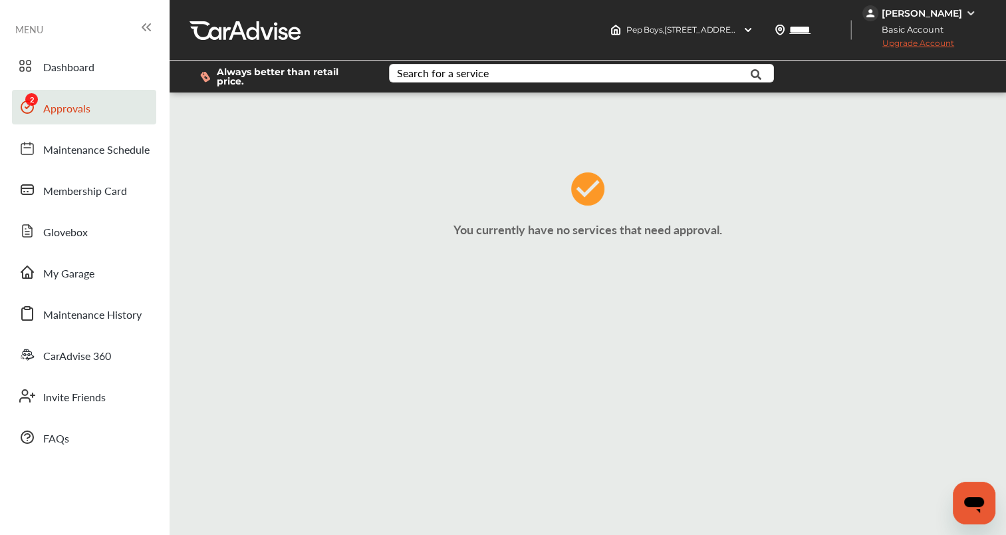
click at [69, 112] on span "Approvals" at bounding box center [66, 108] width 47 height 17
click at [73, 120] on link "Approvals" at bounding box center [84, 107] width 144 height 35
click at [72, 117] on span "Approvals" at bounding box center [66, 108] width 47 height 17
click at [74, 118] on link "Approvals" at bounding box center [84, 107] width 144 height 35
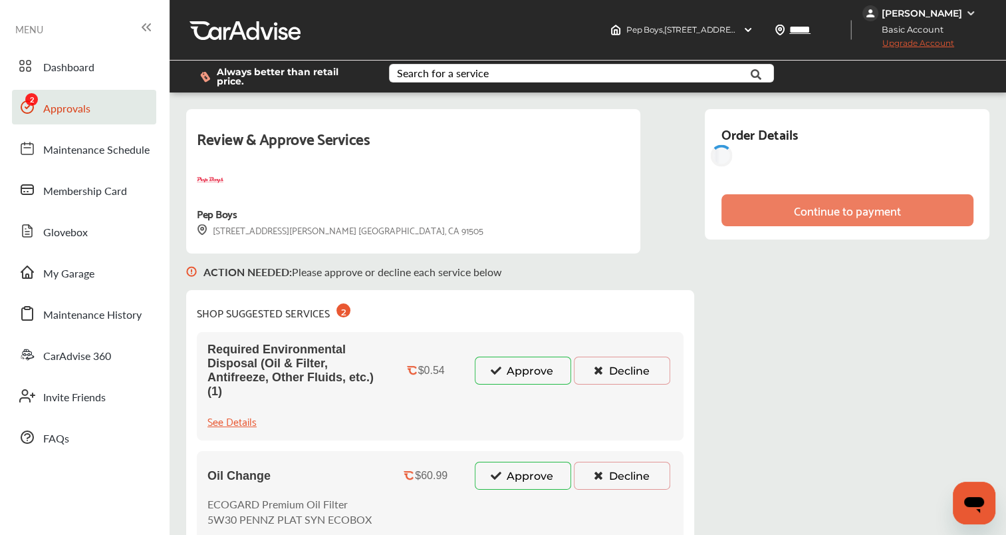
click at [74, 118] on link "Approvals" at bounding box center [84, 107] width 144 height 35
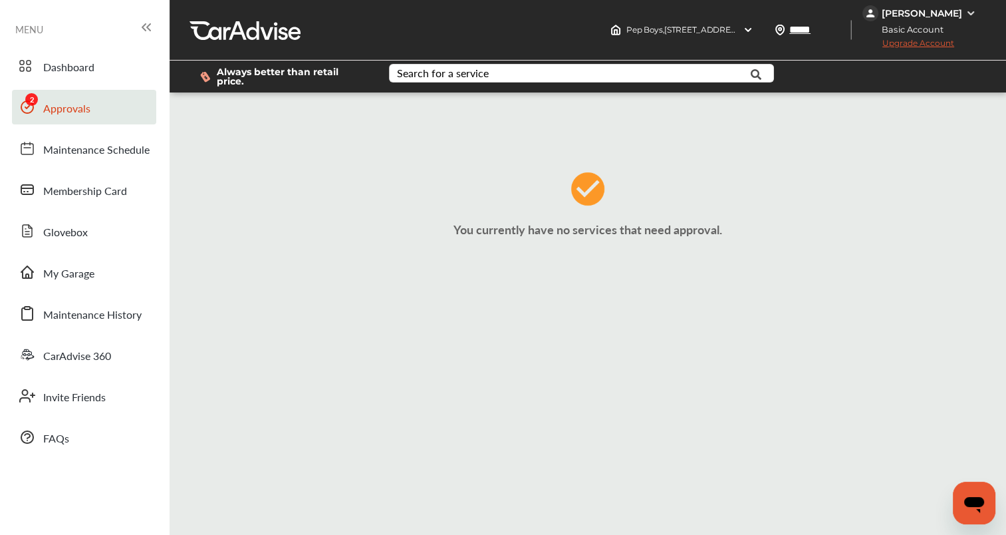
click at [77, 120] on link "Approvals" at bounding box center [84, 107] width 144 height 35
click at [64, 120] on link "Approvals" at bounding box center [84, 107] width 144 height 35
